Goal: Task Accomplishment & Management: Manage account settings

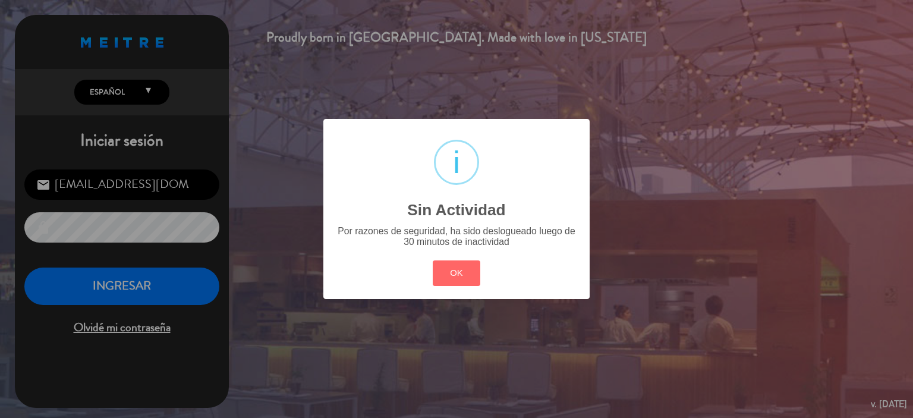
drag, startPoint x: 430, startPoint y: 254, endPoint x: 441, endPoint y: 255, distance: 12.0
click at [433, 254] on div "? ! i Sin Actividad × Por razones de seguridad, ha sido deslogueado luego de 30…" at bounding box center [456, 208] width 266 height 179
click at [444, 256] on div "? ! i Sin Actividad × Por razones de seguridad, ha sido deslogueado luego de 30…" at bounding box center [456, 208] width 266 height 179
click at [447, 264] on button "OK" at bounding box center [457, 273] width 48 height 26
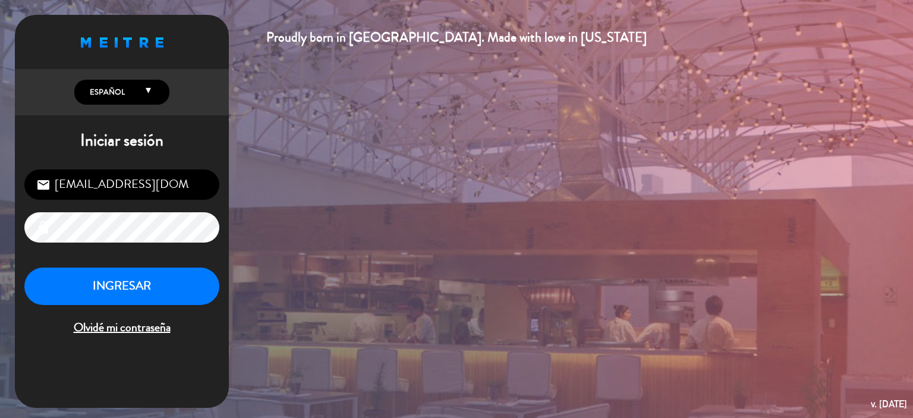
click at [163, 268] on div "[EMAIL_ADDRESS][DOMAIN_NAME] email lock INGRESAR Olvidé mi contraseña" at bounding box center [122, 253] width 214 height 187
click at [161, 279] on button "INGRESAR" at bounding box center [121, 285] width 195 height 37
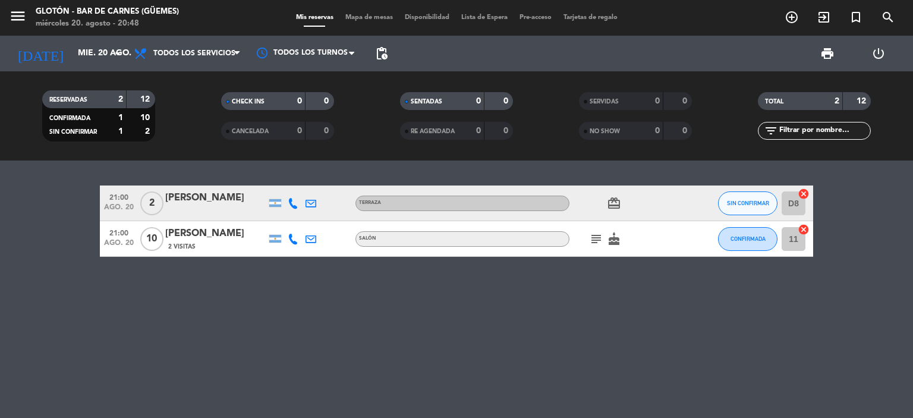
click at [596, 236] on icon "subject" at bounding box center [596, 239] width 14 height 14
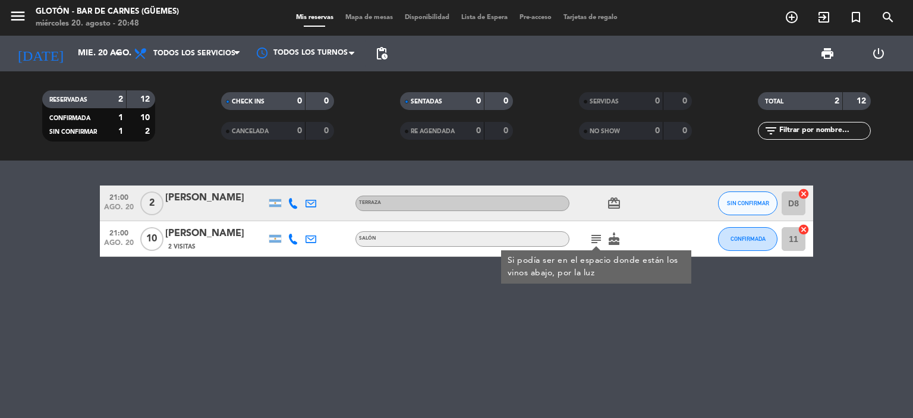
click at [618, 237] on icon "cake" at bounding box center [614, 239] width 14 height 14
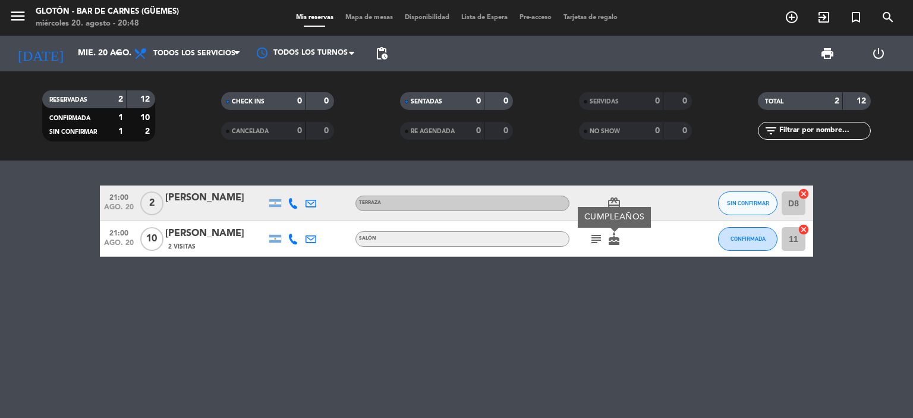
click at [613, 203] on icon "card_giftcard" at bounding box center [614, 203] width 14 height 14
